Goal: Register for event/course

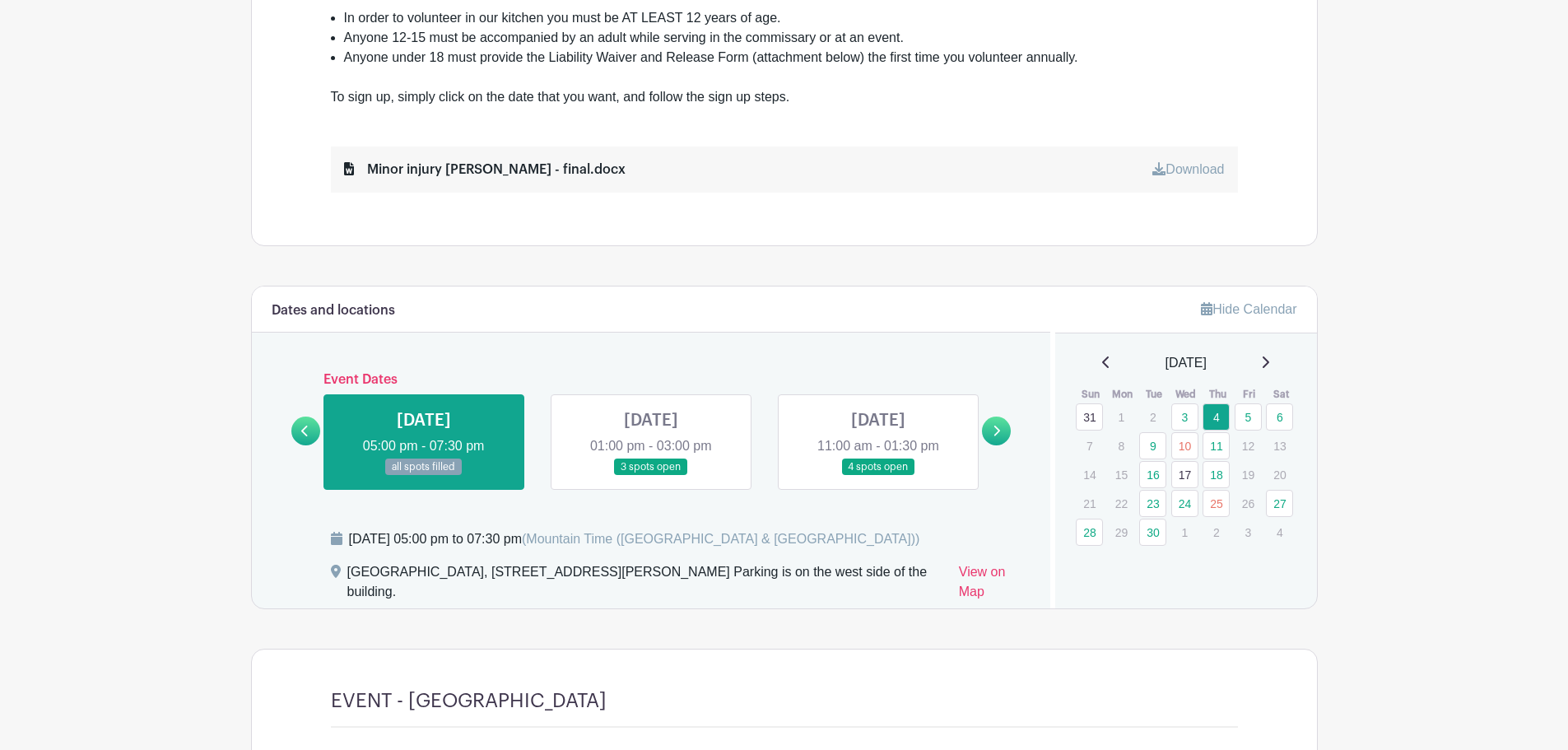
scroll to position [741, 0]
click at [997, 437] on link at bounding box center [997, 430] width 28 height 28
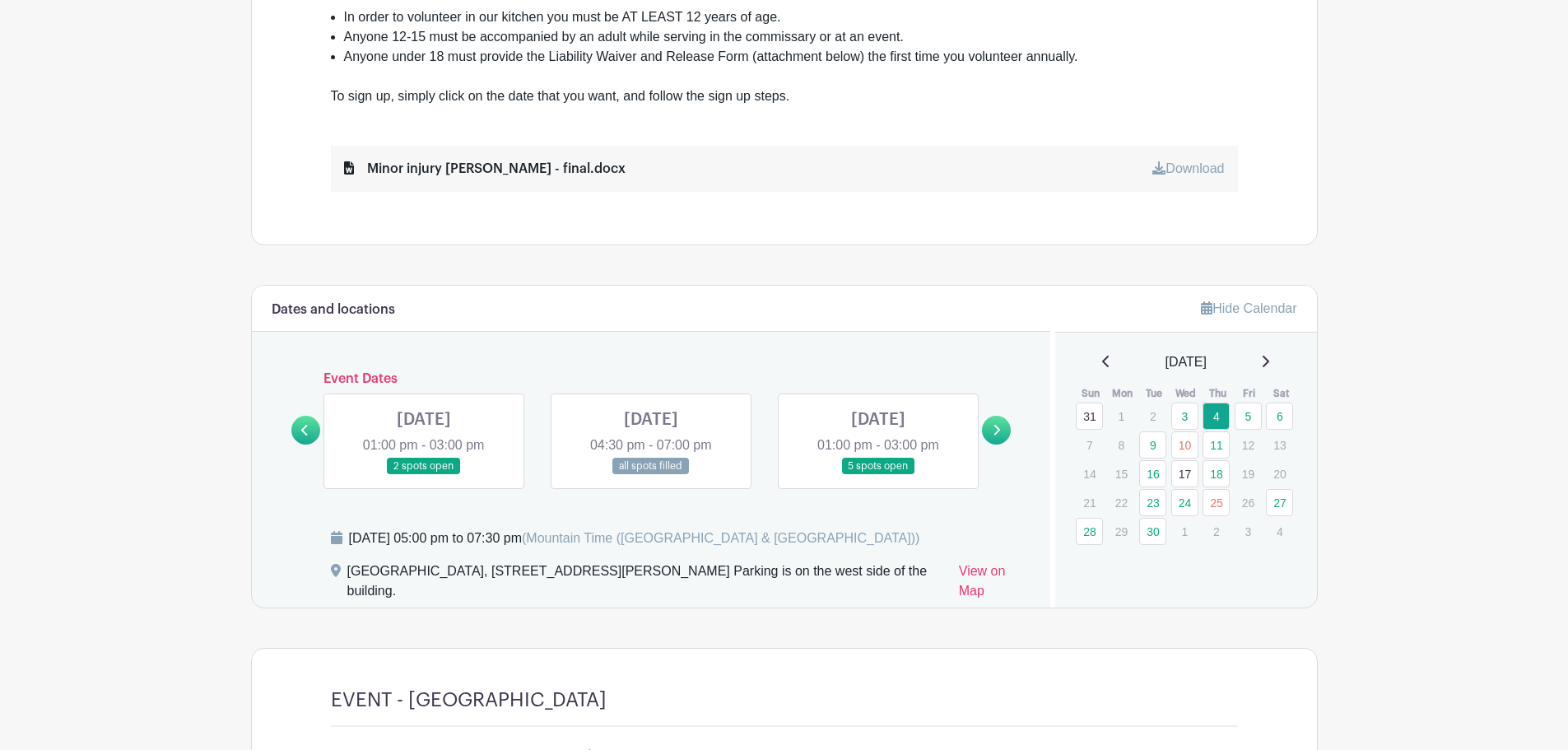
click at [997, 437] on link at bounding box center [997, 430] width 28 height 28
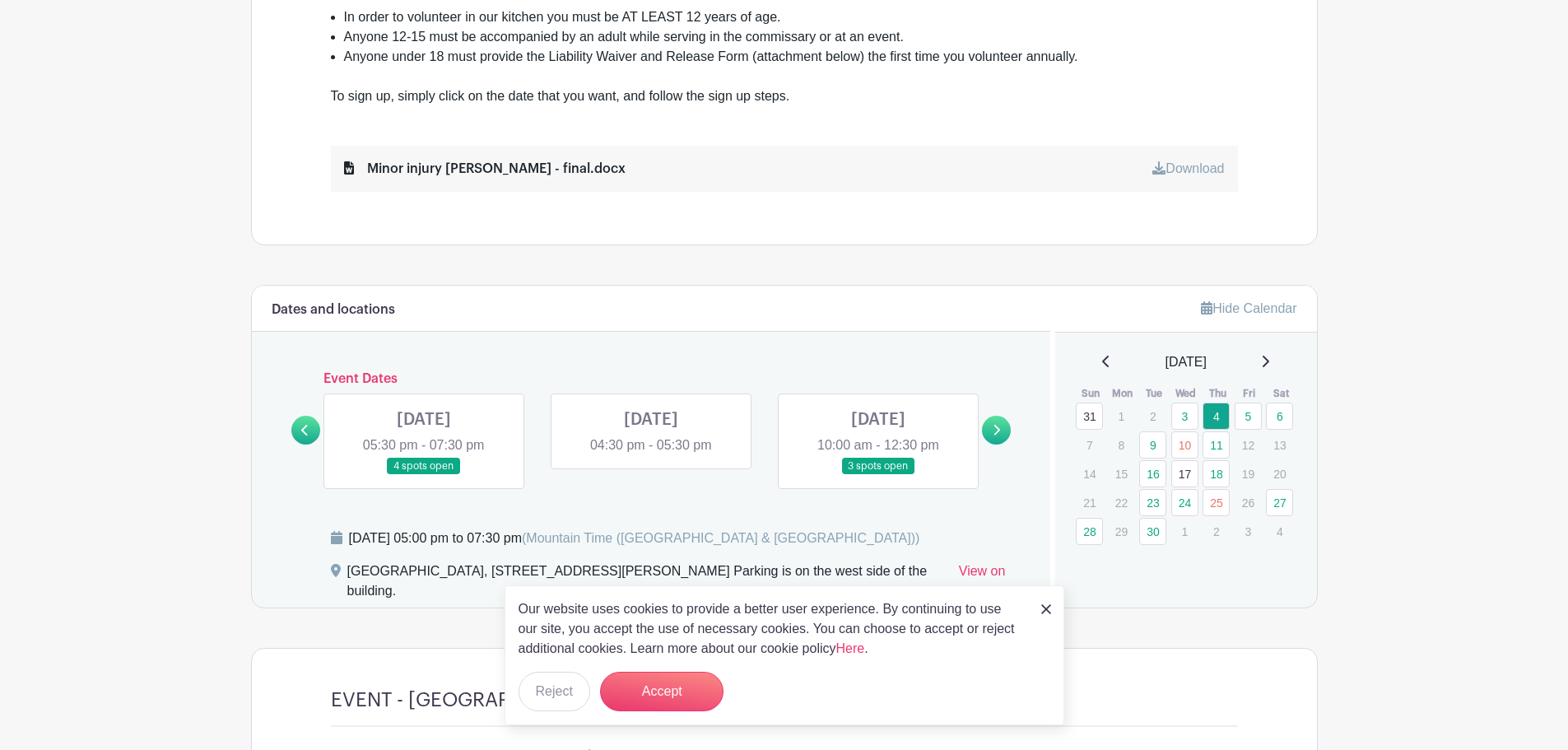
click at [879, 475] on link at bounding box center [879, 475] width 0 height 0
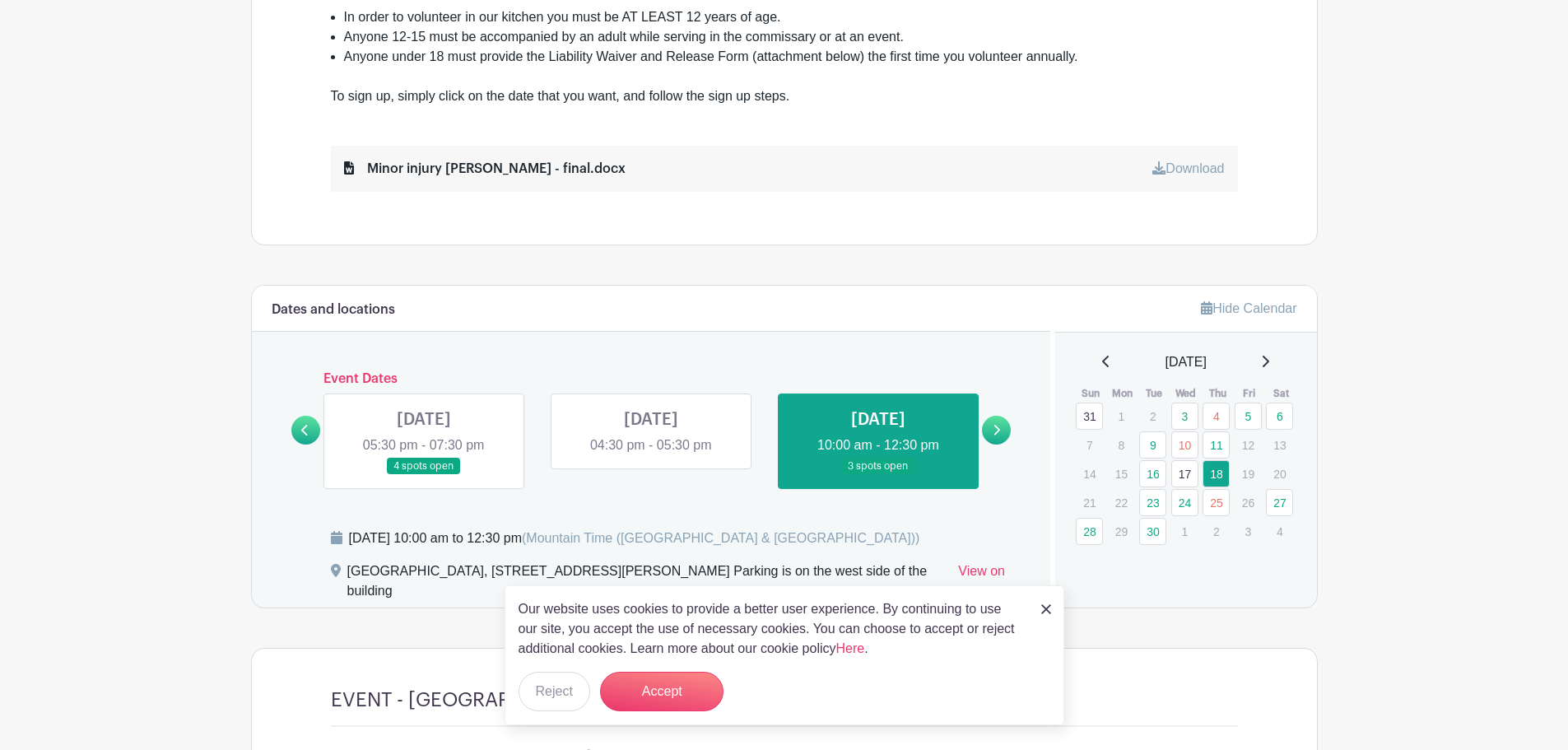
click at [1044, 611] on img at bounding box center [1047, 609] width 10 height 10
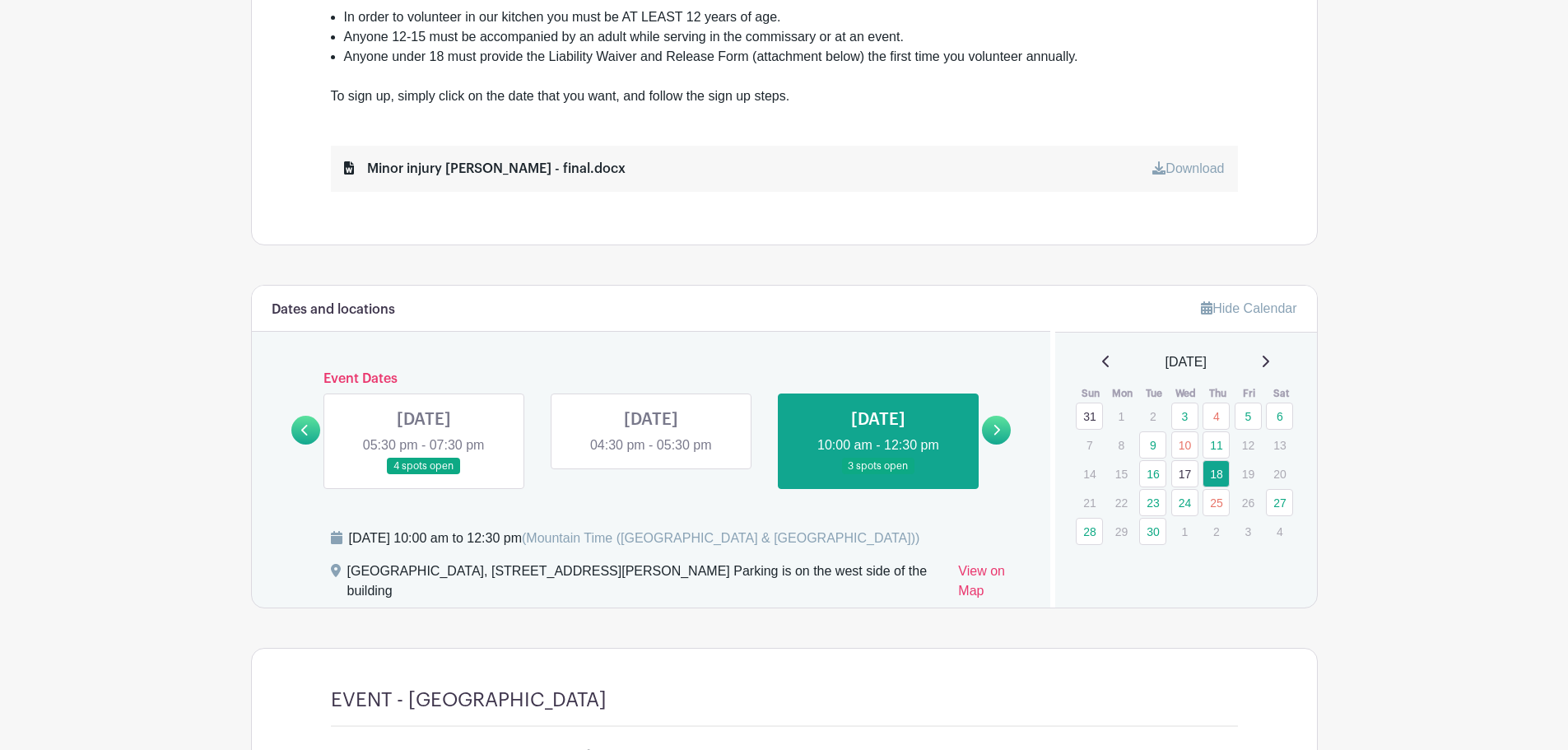
click at [178, 211] on main "Log In Sign Up for Free A Food Truck on a Mission KITCHEN ONE FOR ONE Created b…" at bounding box center [784, 380] width 1568 height 2242
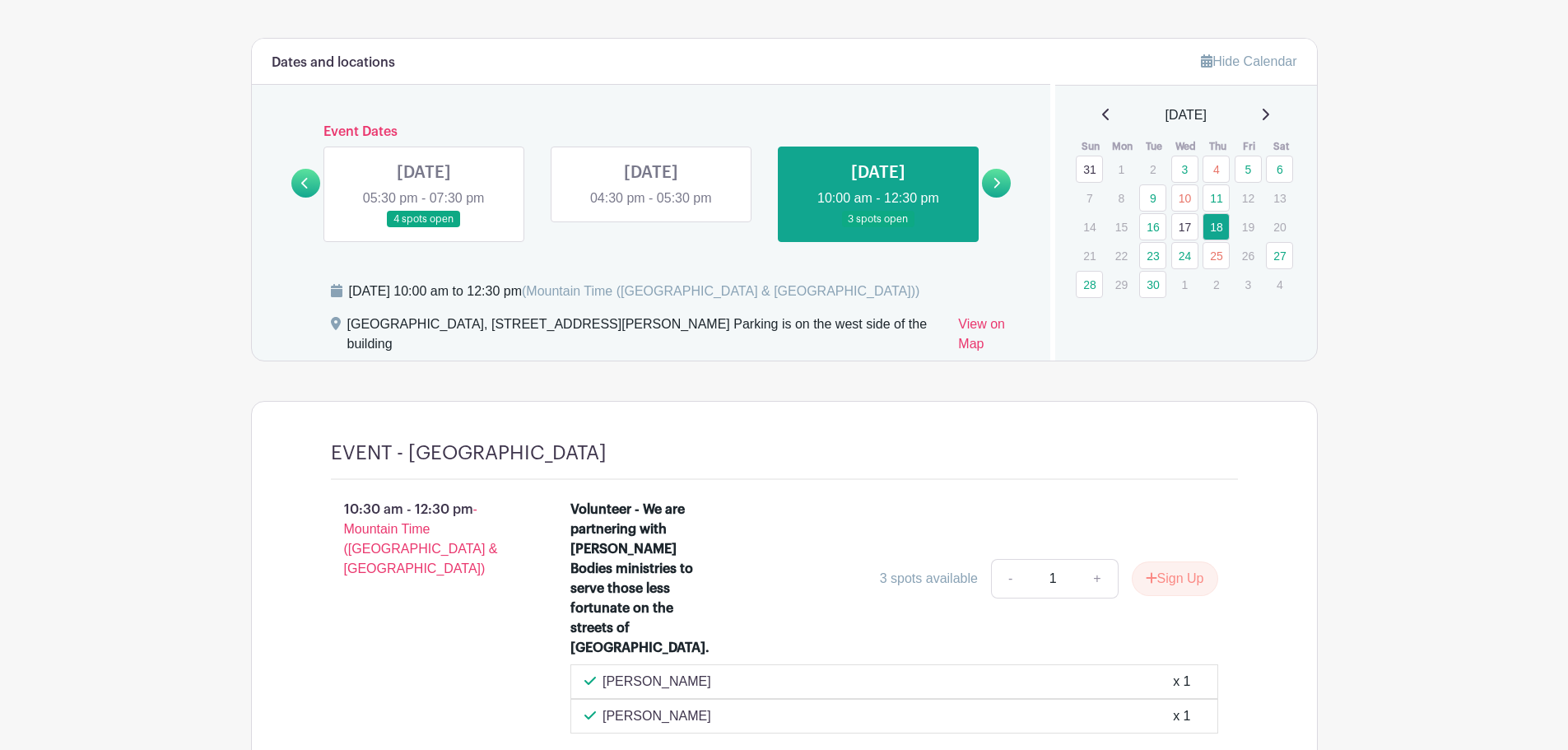
scroll to position [1071, 0]
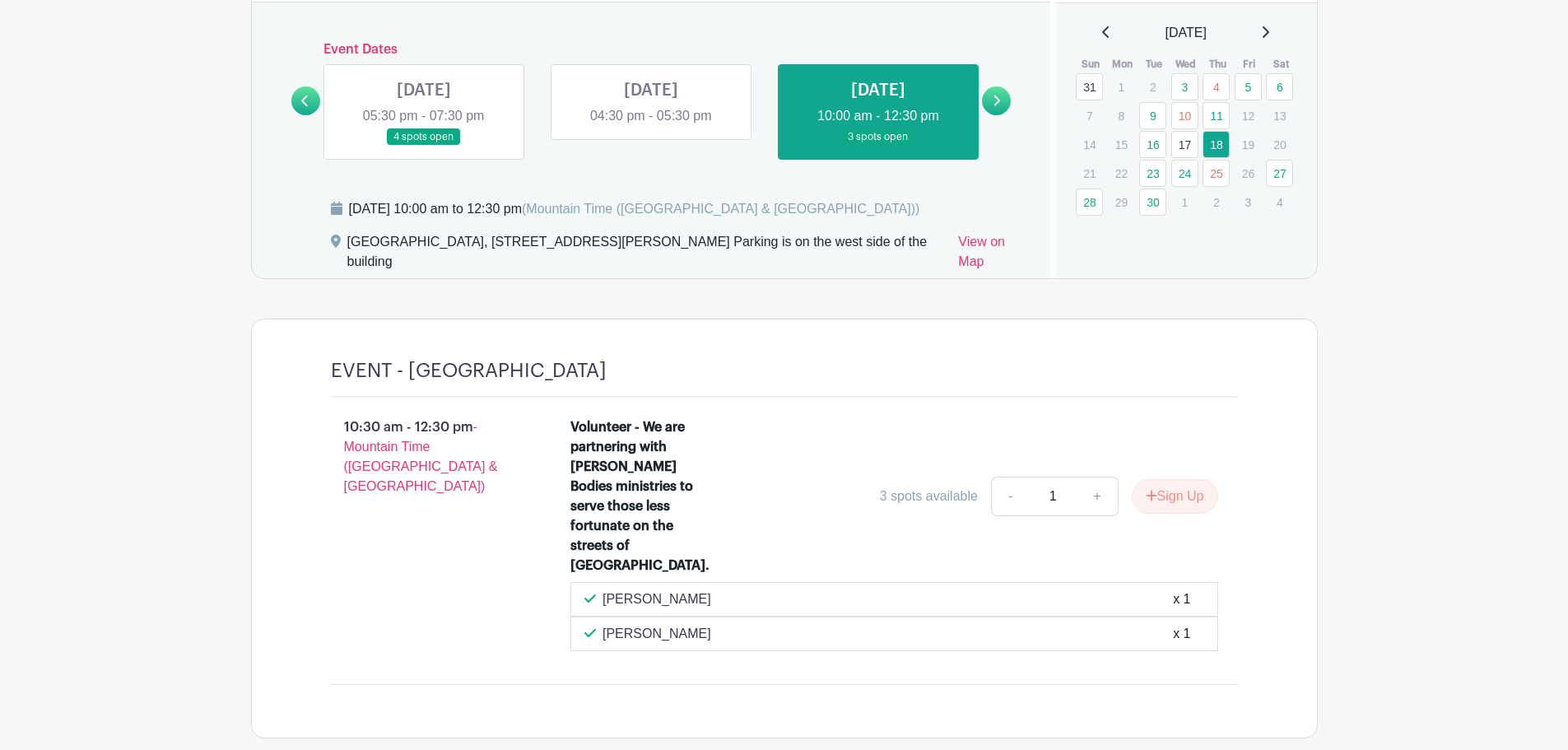
drag, startPoint x: 410, startPoint y: 265, endPoint x: 348, endPoint y: 246, distance: 64.8
click at [348, 246] on div "[GEOGRAPHIC_DATA], [STREET_ADDRESS][PERSON_NAME] Parking is on the west side of…" at bounding box center [646, 254] width 598 height 46
copy div "[GEOGRAPHIC_DATA], [STREET_ADDRESS][PERSON_NAME] Parking is on the west side of…"
drag, startPoint x: 647, startPoint y: 422, endPoint x: 692, endPoint y: 535, distance: 121.6
click at [692, 535] on div "Volunteer - We are partnering with [PERSON_NAME] Bodies ministries to serve tho…" at bounding box center [642, 496] width 142 height 158
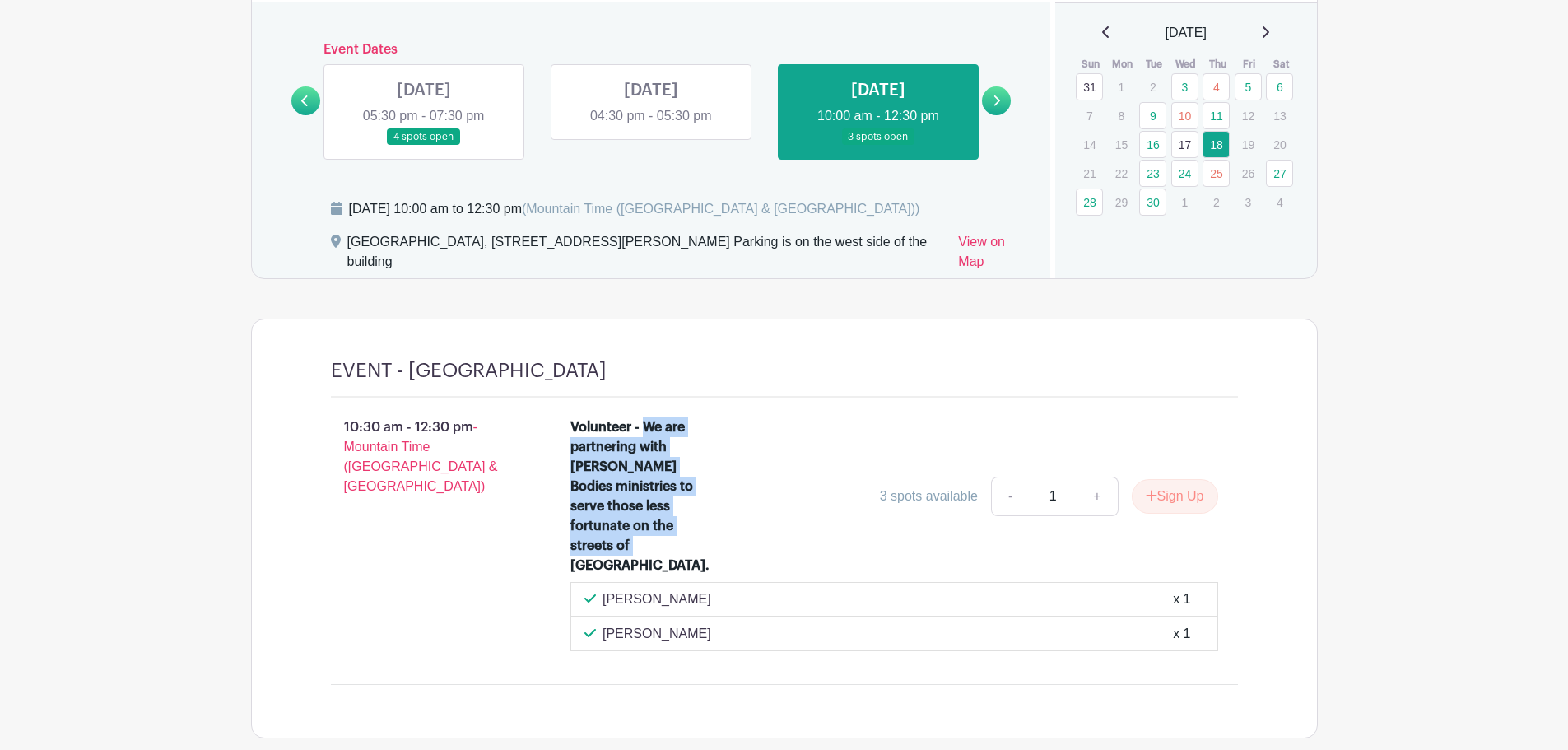
copy div "We are partnering with Christ Bodies ministries to serve those less fortunate o…"
click at [402, 524] on div "10:30 am - 12:30 pm - Mountain Time (US & Canada)" at bounding box center [424, 534] width 240 height 247
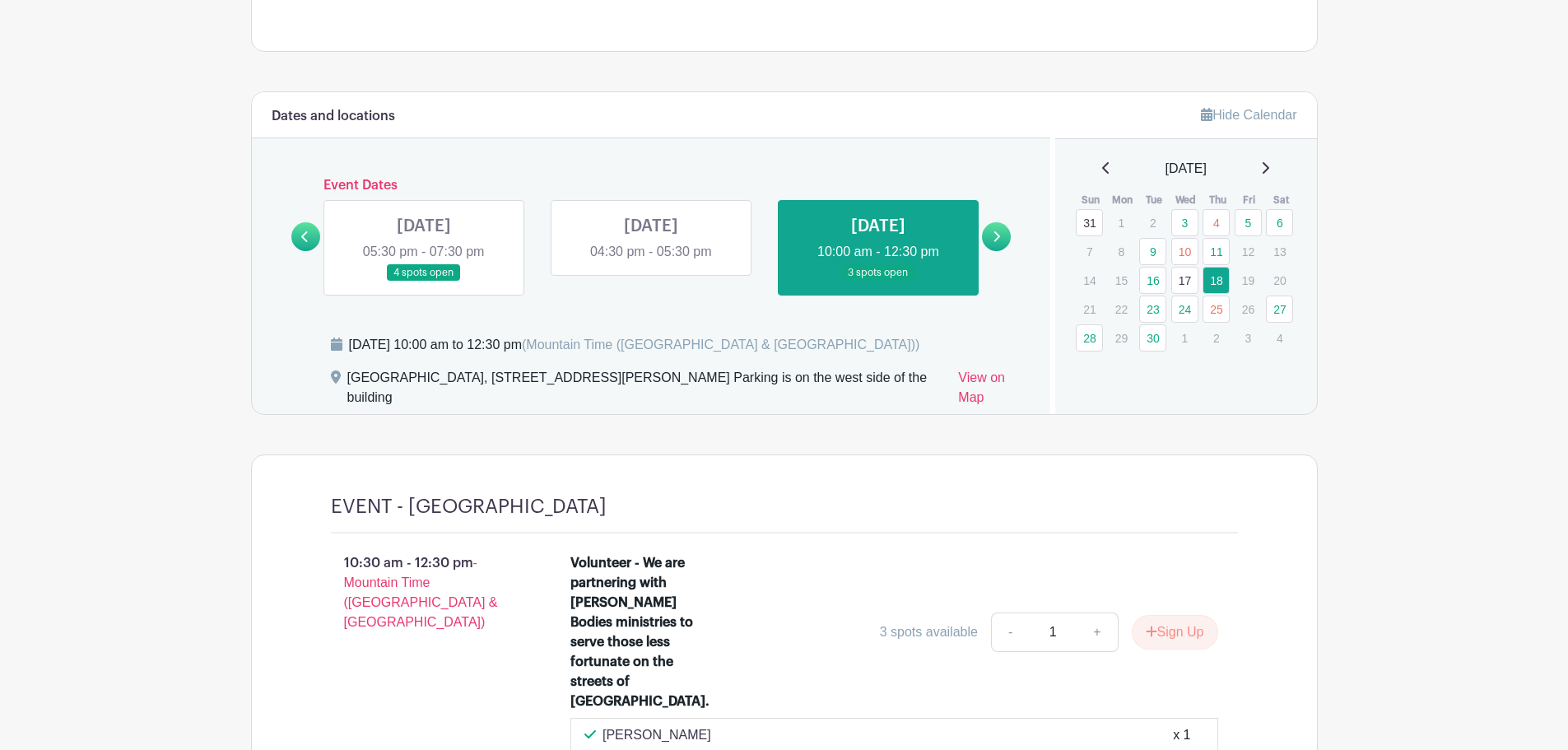
scroll to position [906, 0]
